Goal: Task Accomplishment & Management: Complete application form

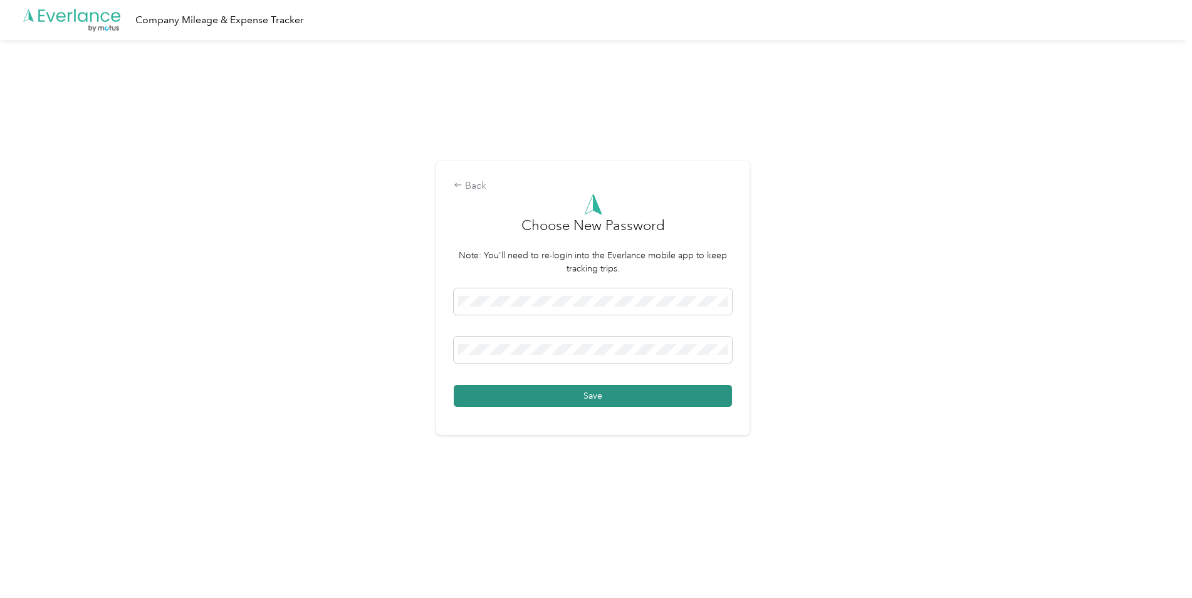
click at [495, 397] on button "Save" at bounding box center [593, 396] width 278 height 22
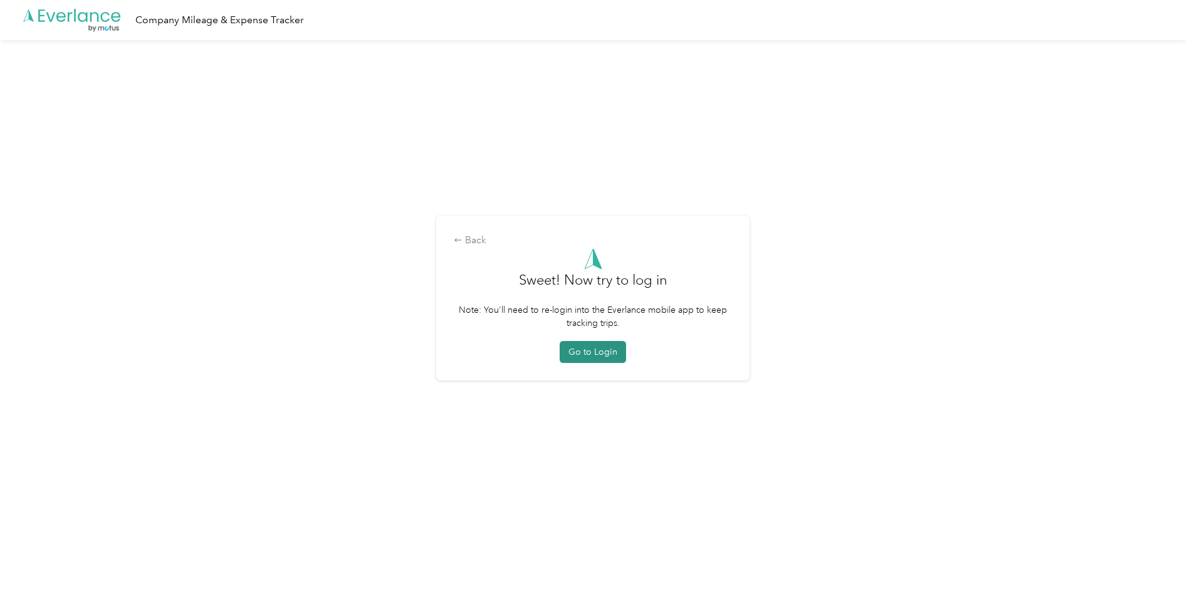
click at [580, 356] on button "Go to Login" at bounding box center [593, 352] width 66 height 22
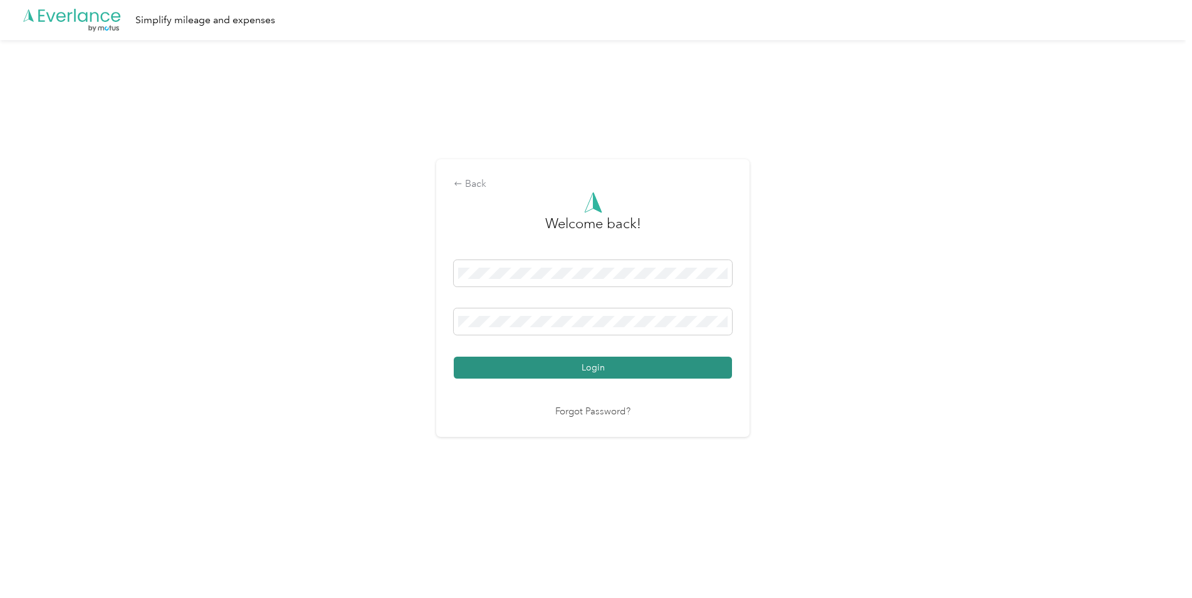
click at [592, 369] on button "Login" at bounding box center [593, 368] width 278 height 22
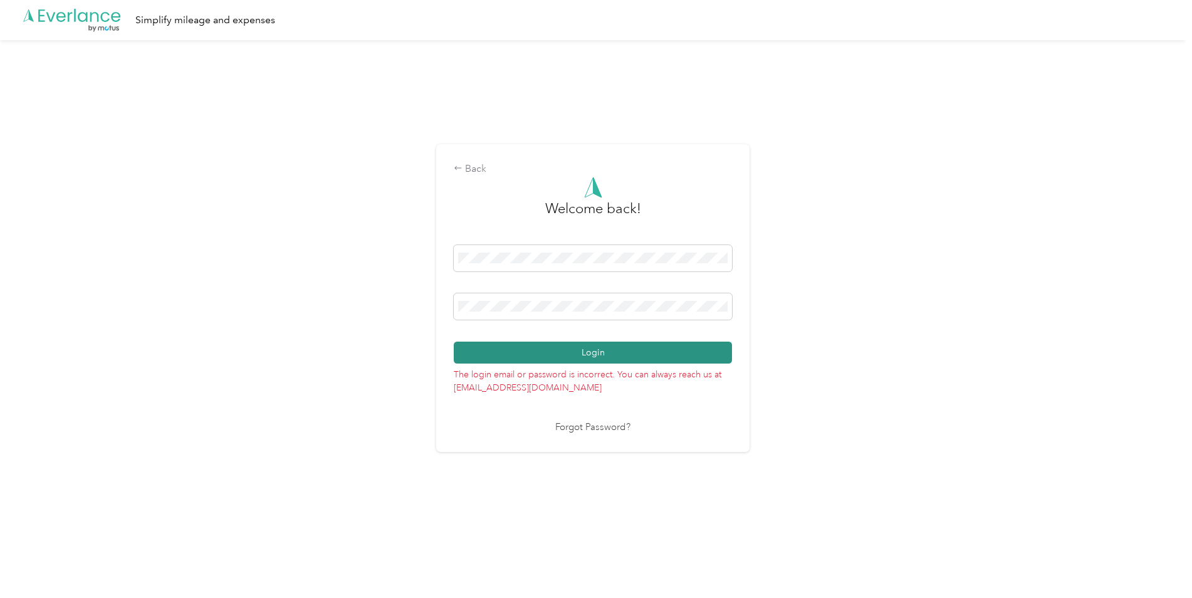
click at [552, 352] on button "Login" at bounding box center [593, 353] width 278 height 22
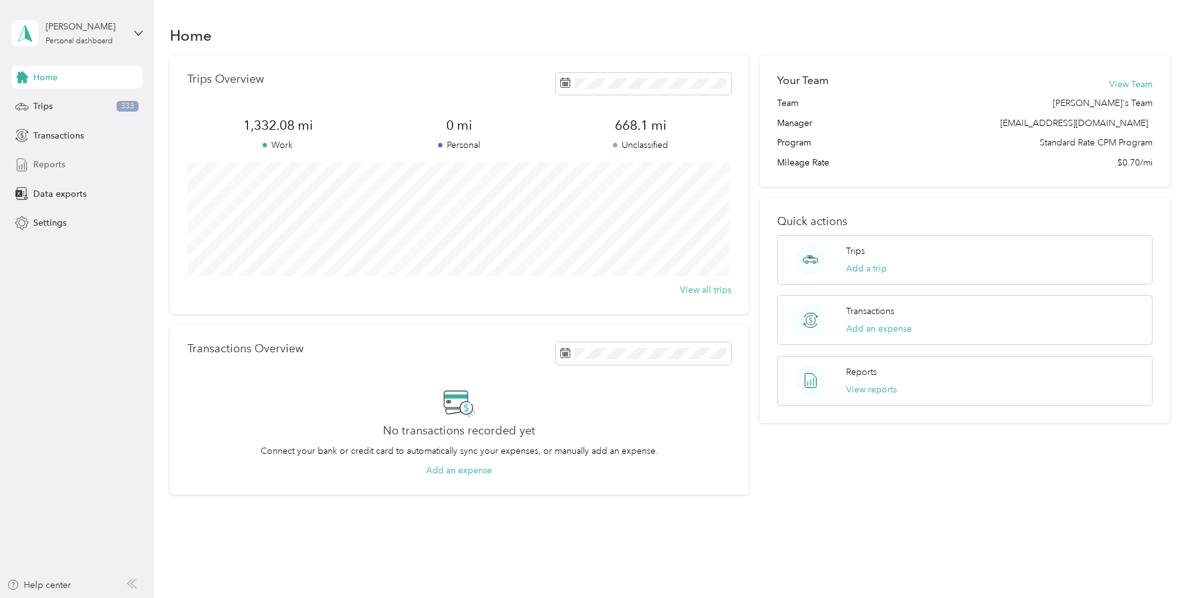
click at [50, 159] on span "Reports" at bounding box center [49, 164] width 32 height 13
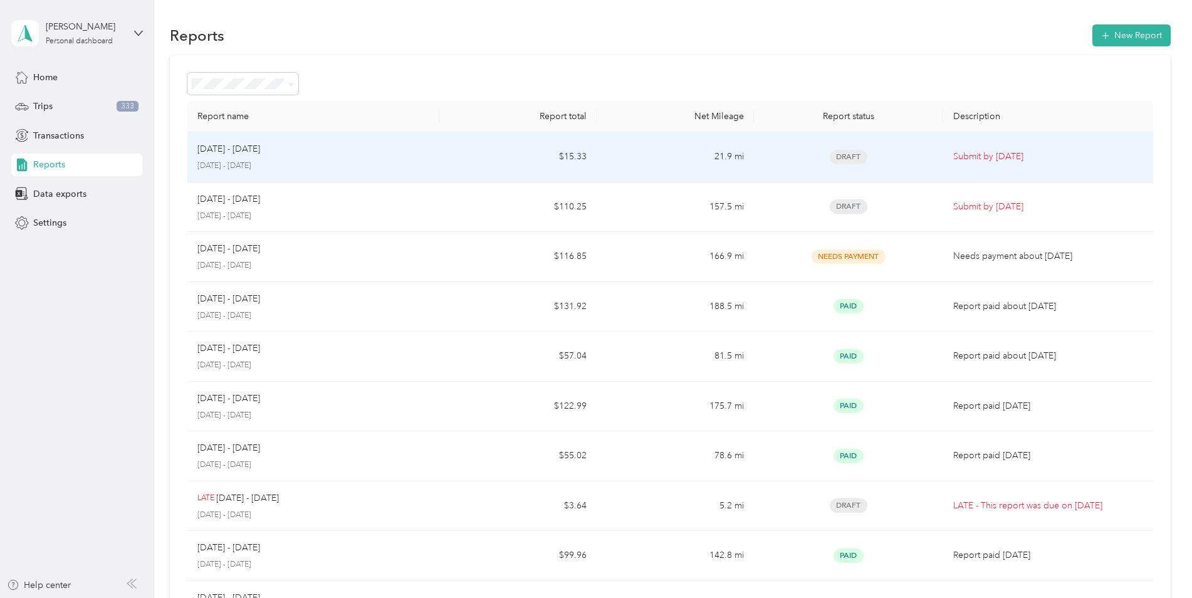
click at [373, 160] on div "[DATE] - [DATE] [DATE] - [DATE]" at bounding box center [313, 156] width 232 height 29
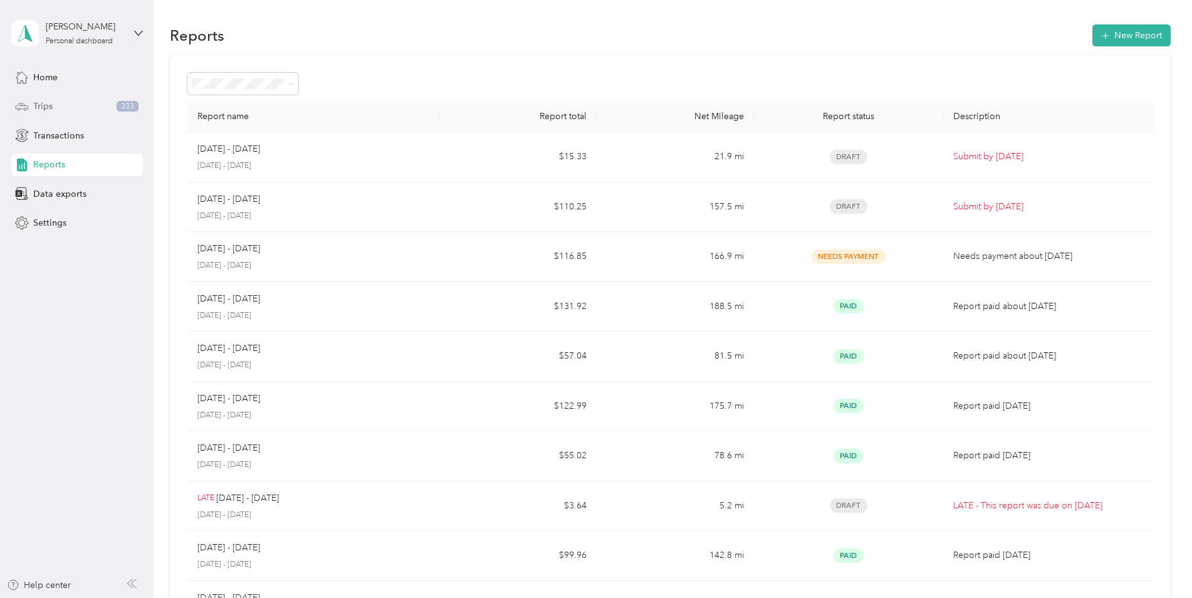
click at [51, 102] on span "Trips" at bounding box center [42, 106] width 19 height 13
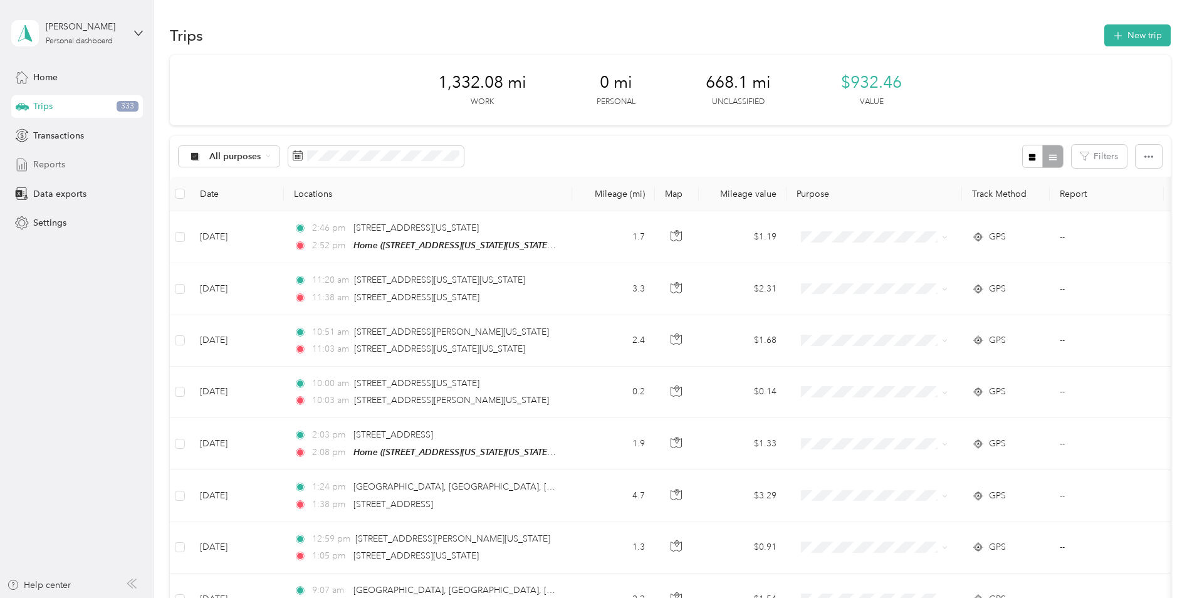
click at [64, 160] on span "Reports" at bounding box center [49, 164] width 32 height 13
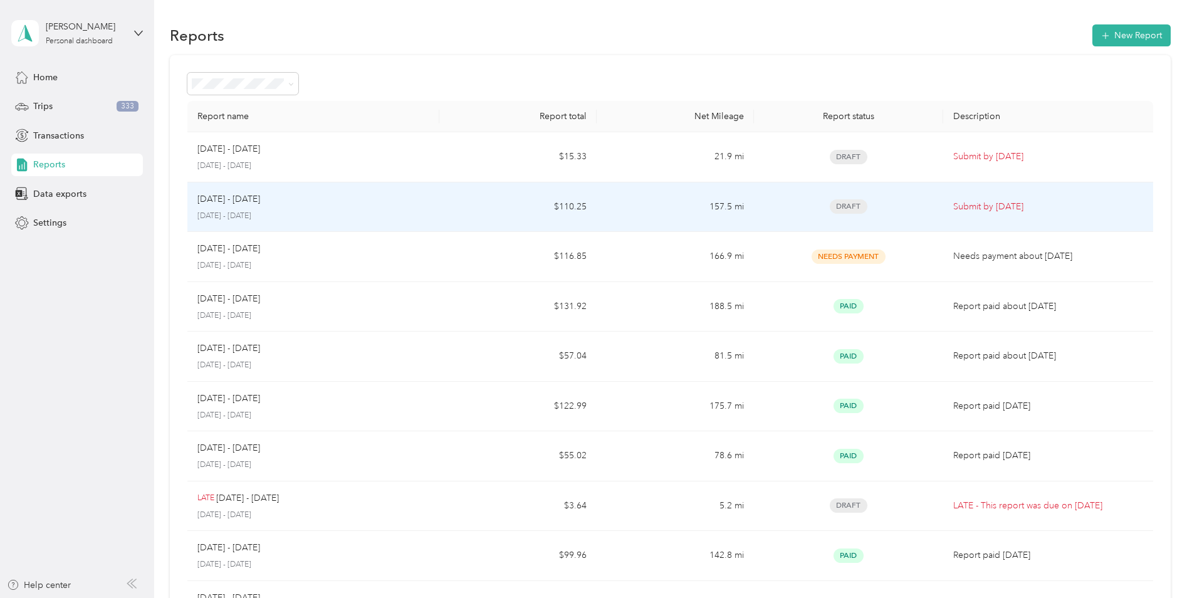
click at [445, 207] on td "$110.25" at bounding box center [517, 207] width 157 height 50
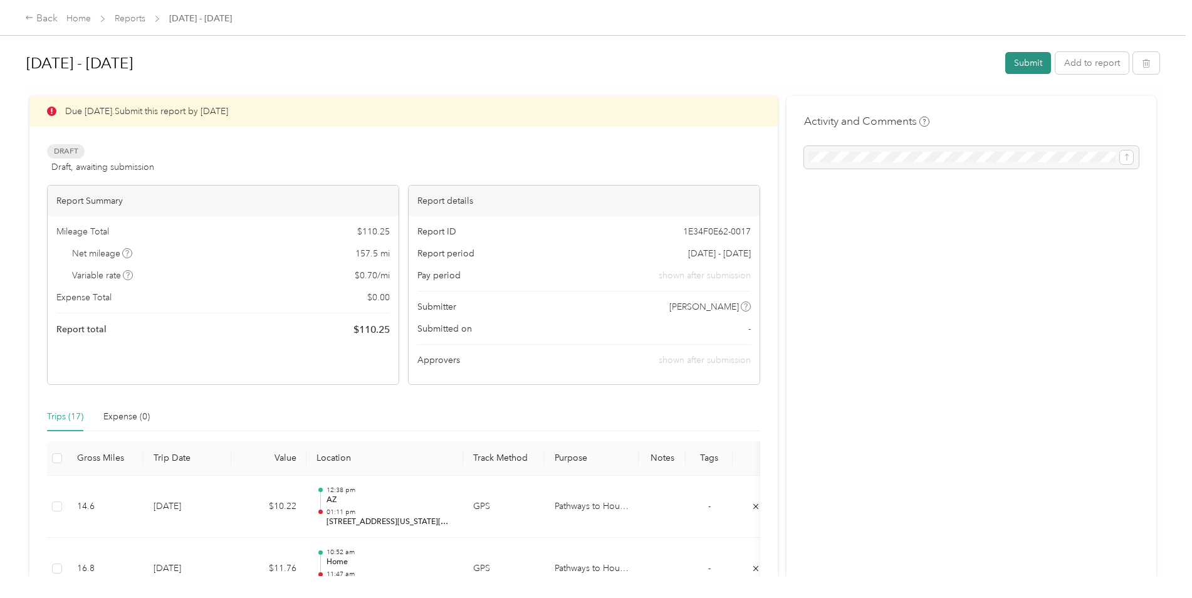
click at [1019, 61] on button "Submit" at bounding box center [1028, 63] width 46 height 22
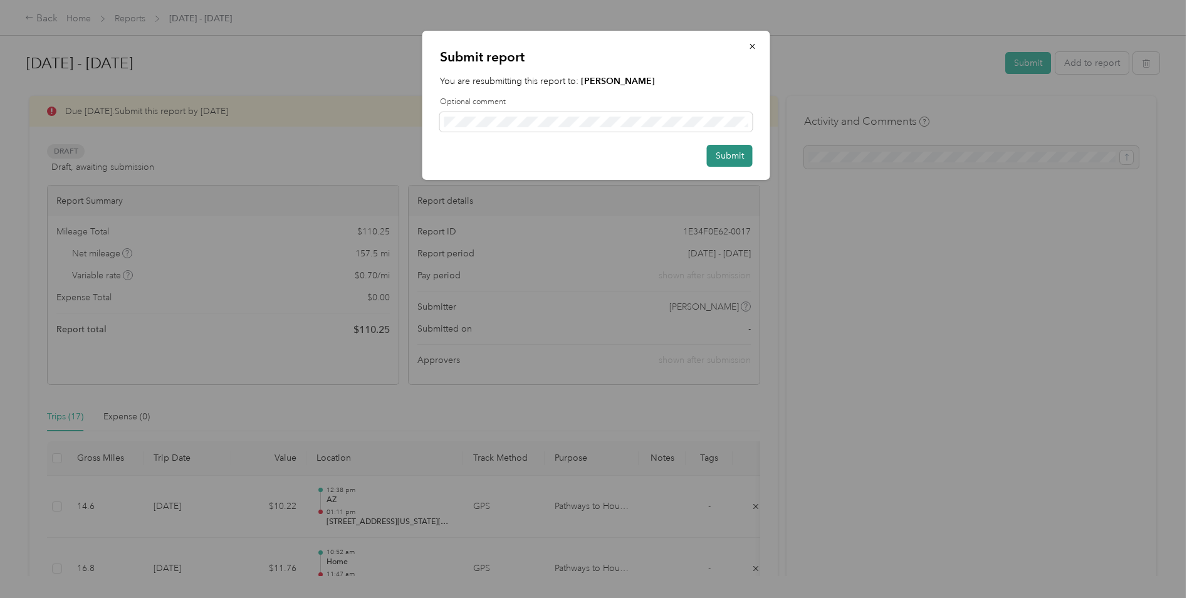
click at [725, 160] on button "Submit" at bounding box center [730, 156] width 46 height 22
